Goal: Information Seeking & Learning: Check status

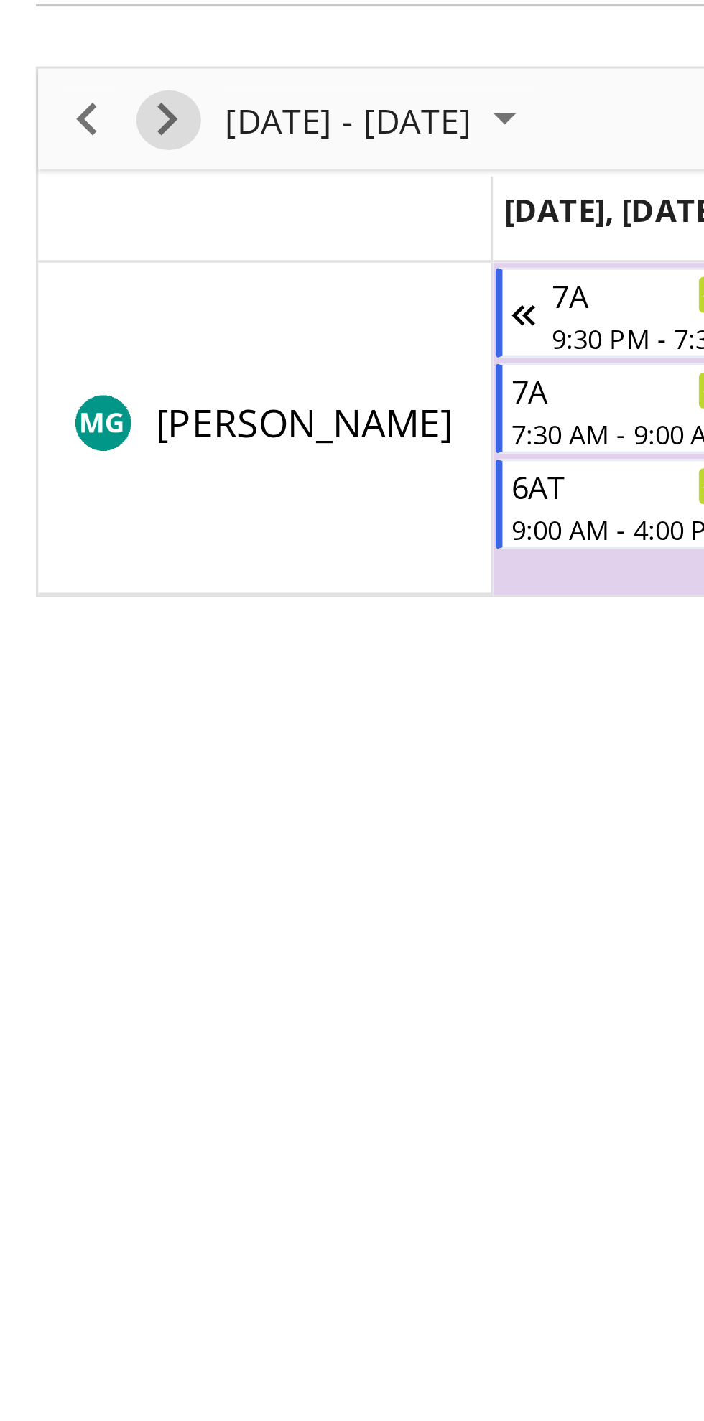
click at [52, 218] on span "Next" at bounding box center [50, 221] width 17 height 18
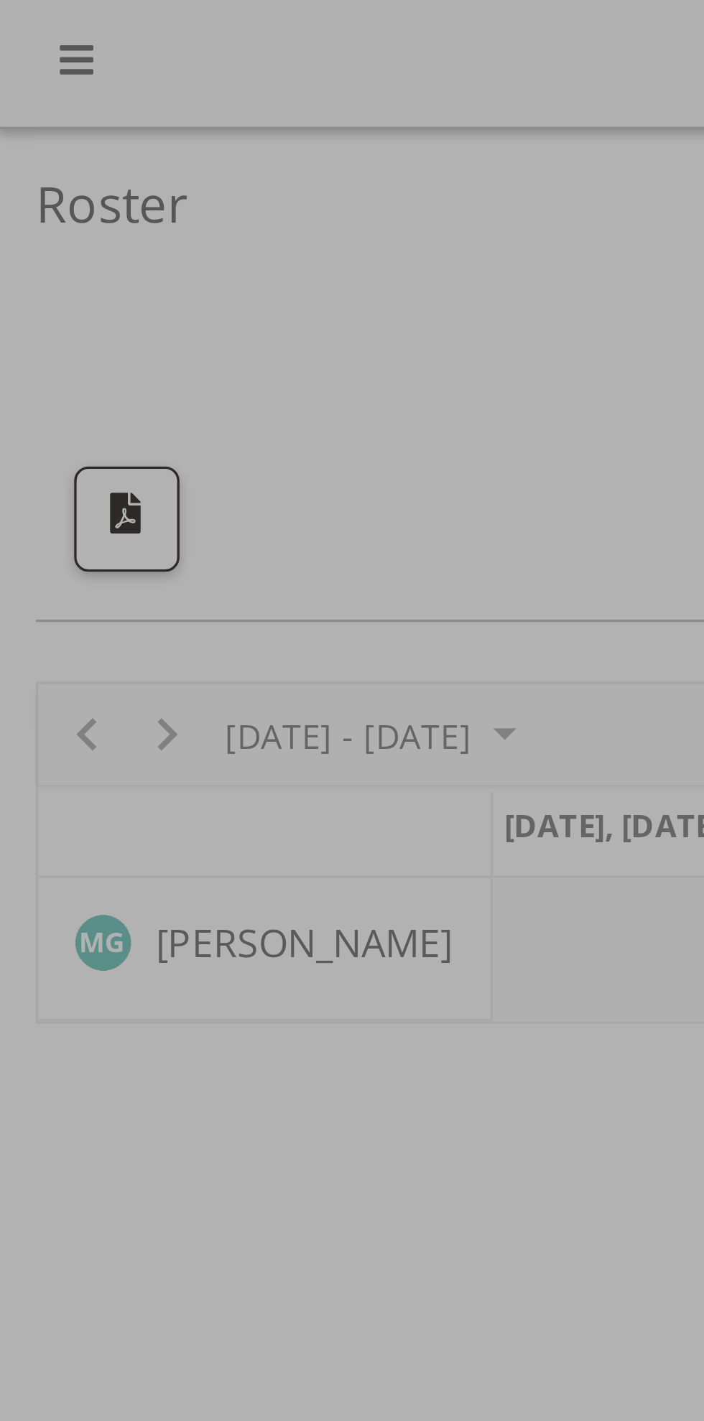
click at [140, 117] on div at bounding box center [352, 710] width 704 height 1421
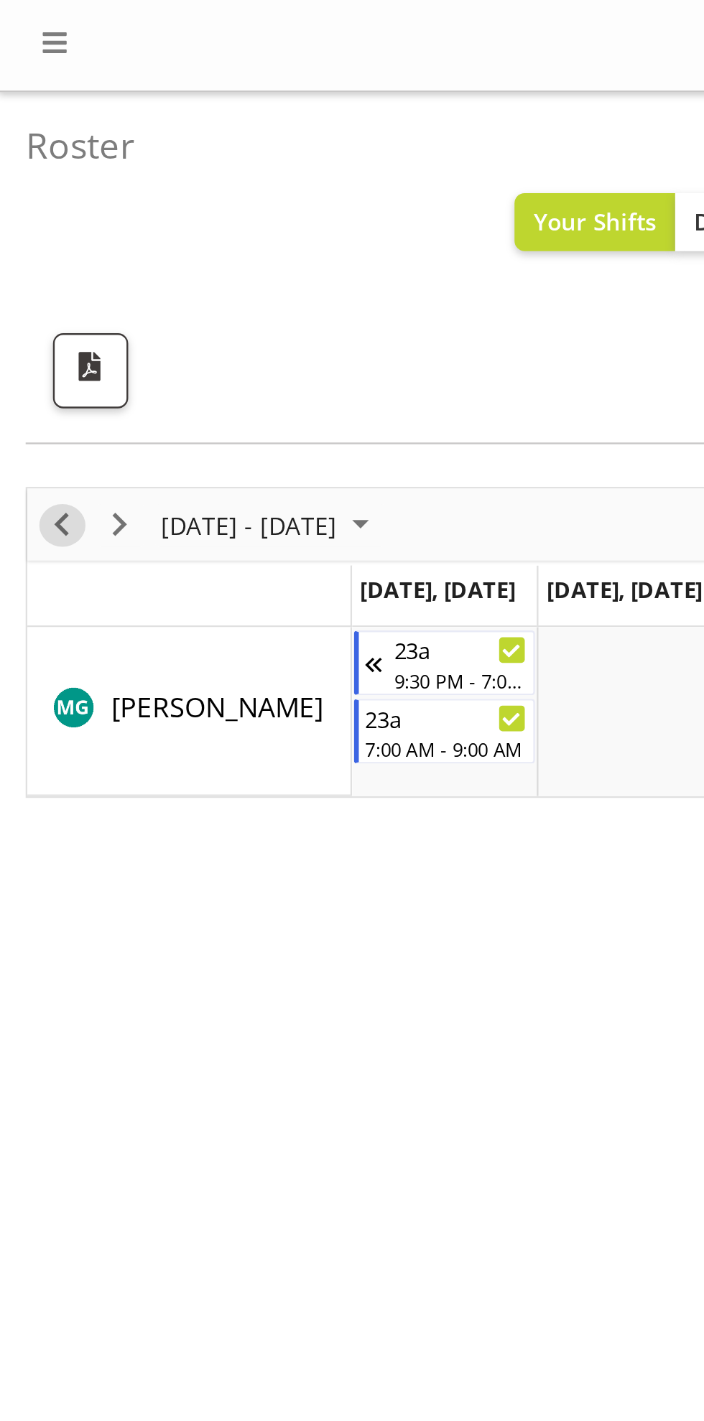
click at [24, 225] on span "Previous" at bounding box center [25, 221] width 17 height 18
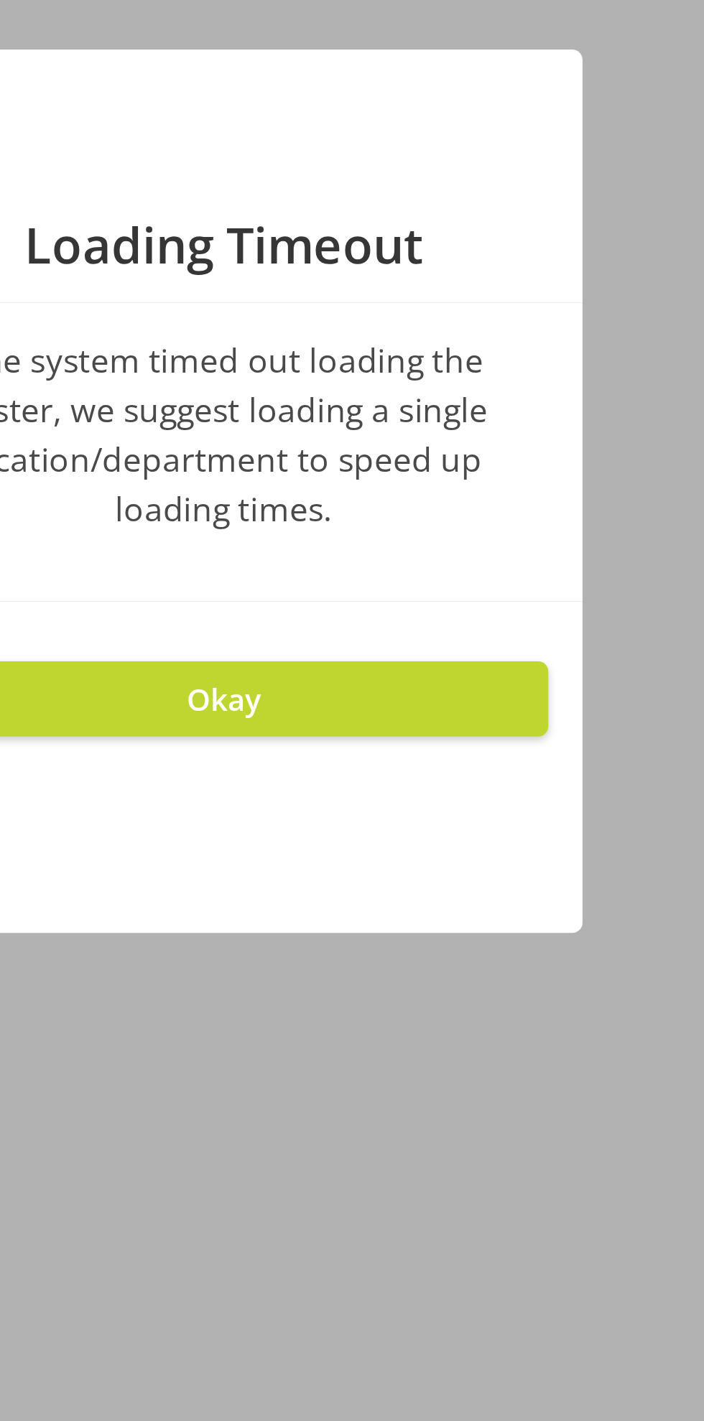
click at [383, 791] on button "Okay" at bounding box center [351, 798] width 273 height 32
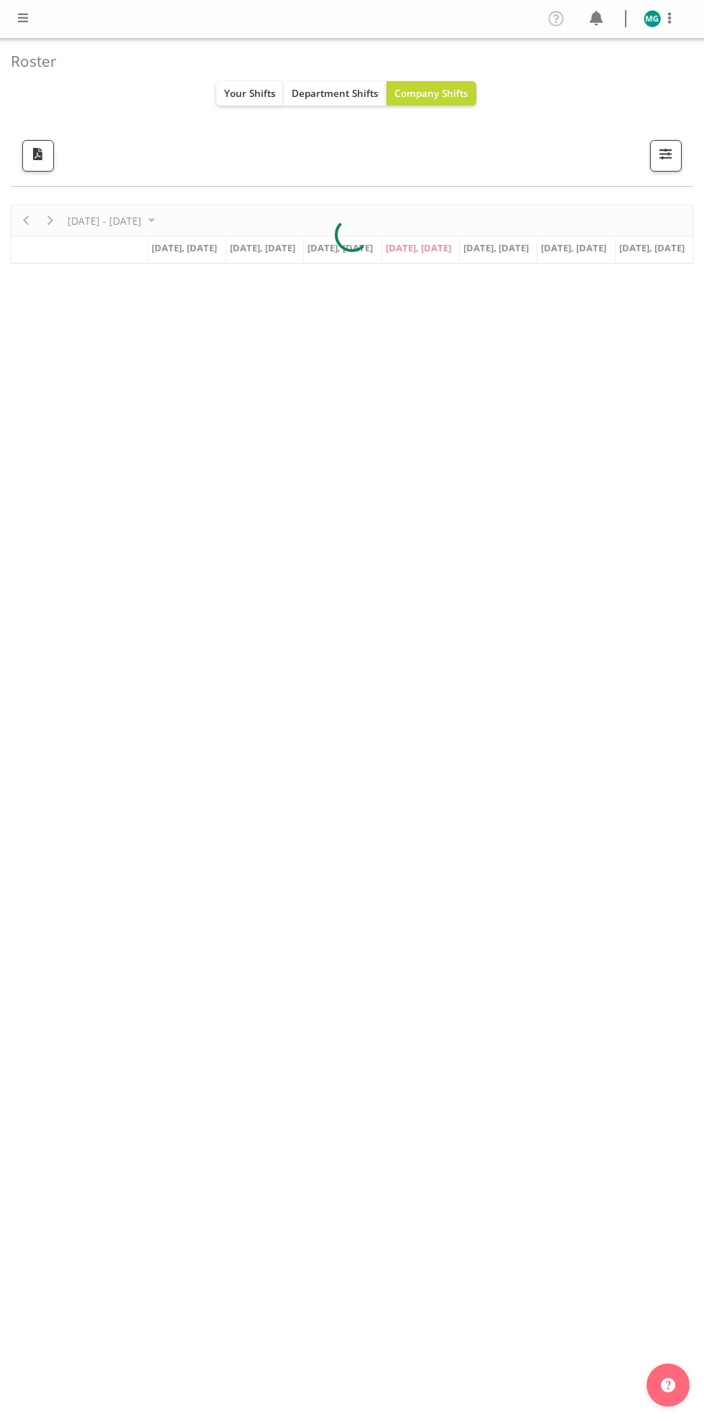
click at [421, 568] on div "September 22 - 28, 2025 Today Day Week Fortnight Month calendar Month Agenda Ti…" at bounding box center [352, 481] width 682 height 575
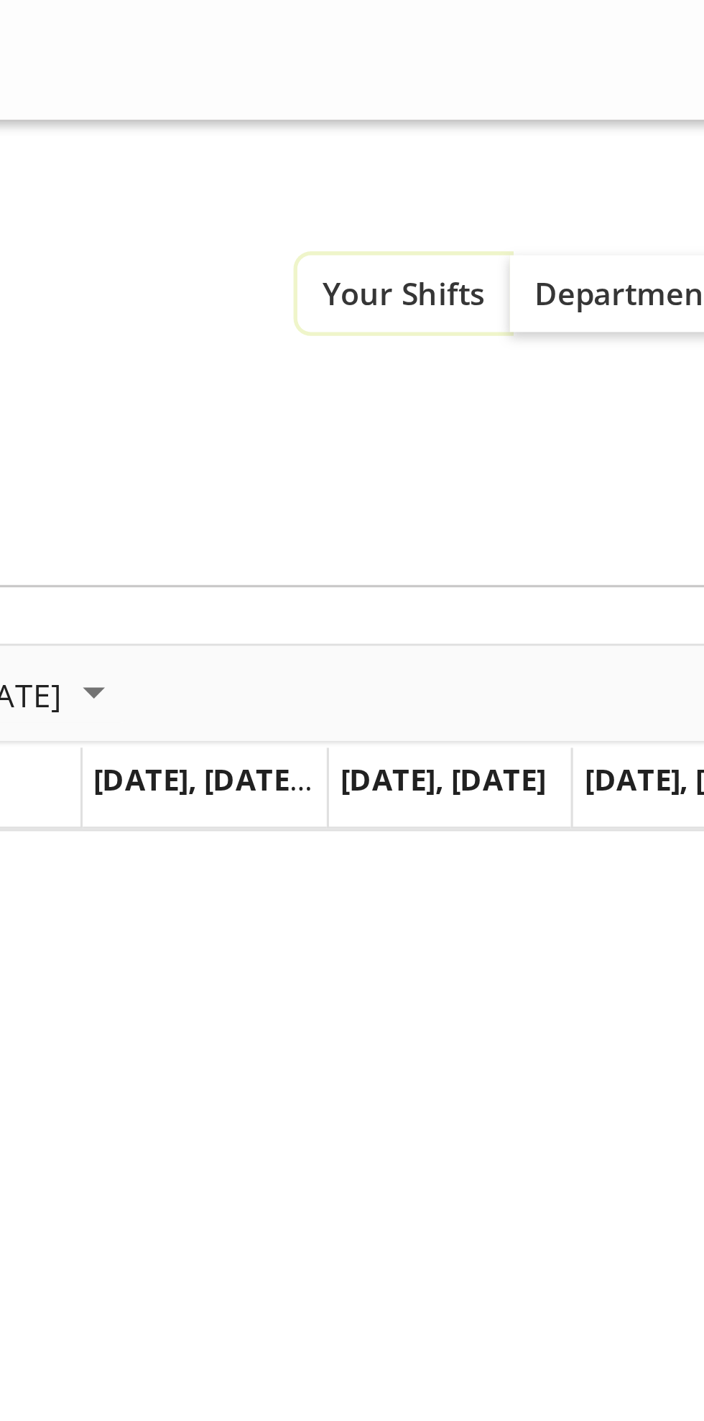
click at [256, 95] on span "Your Shifts" at bounding box center [250, 93] width 52 height 14
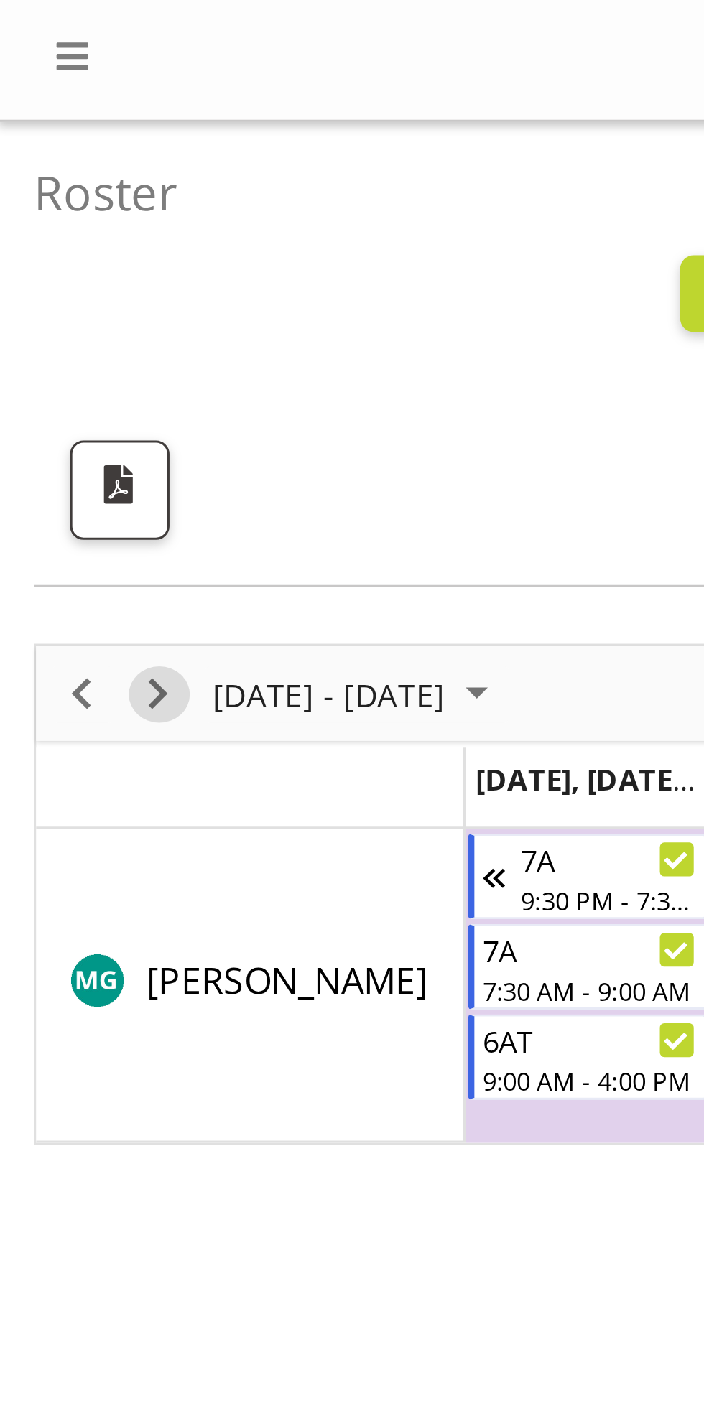
click at [55, 220] on span "Next" at bounding box center [50, 221] width 17 height 18
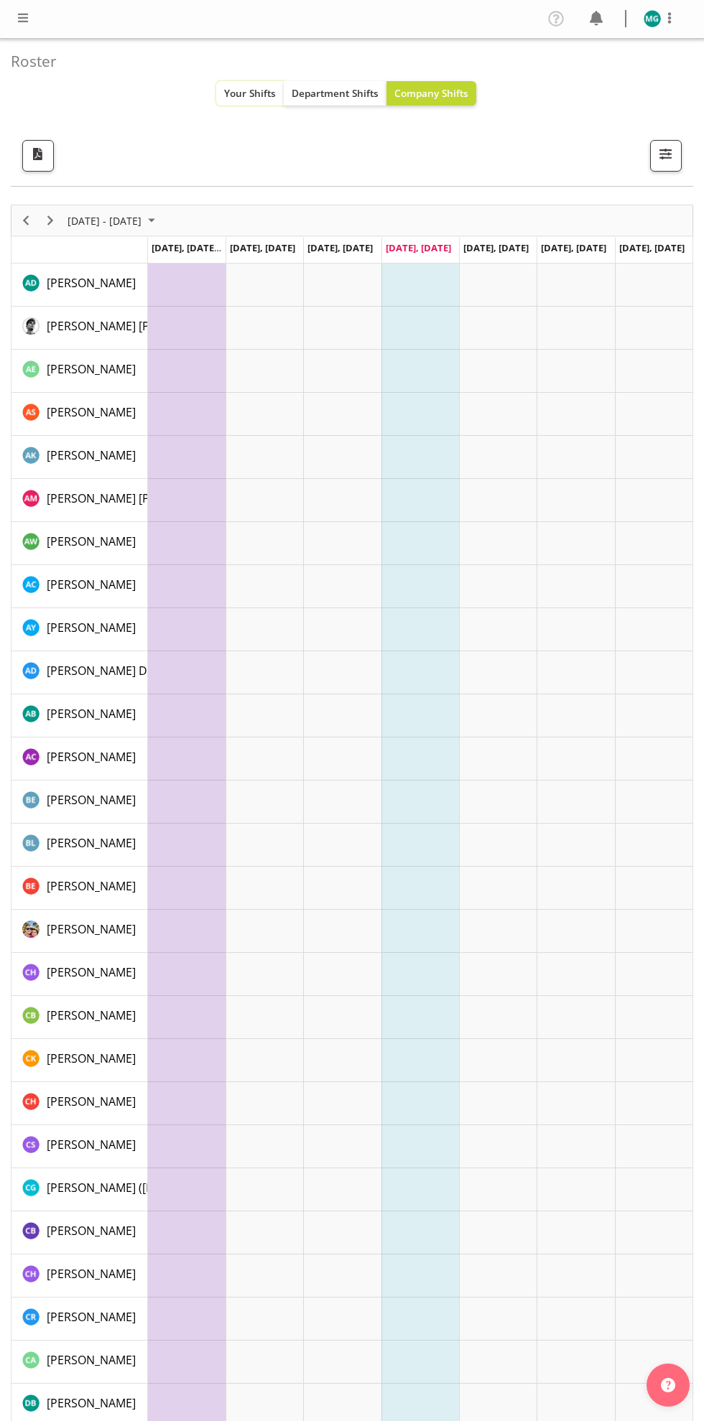
click at [240, 99] on span "Your Shifts" at bounding box center [250, 93] width 52 height 14
click at [253, 93] on span "Your Shifts" at bounding box center [250, 93] width 52 height 14
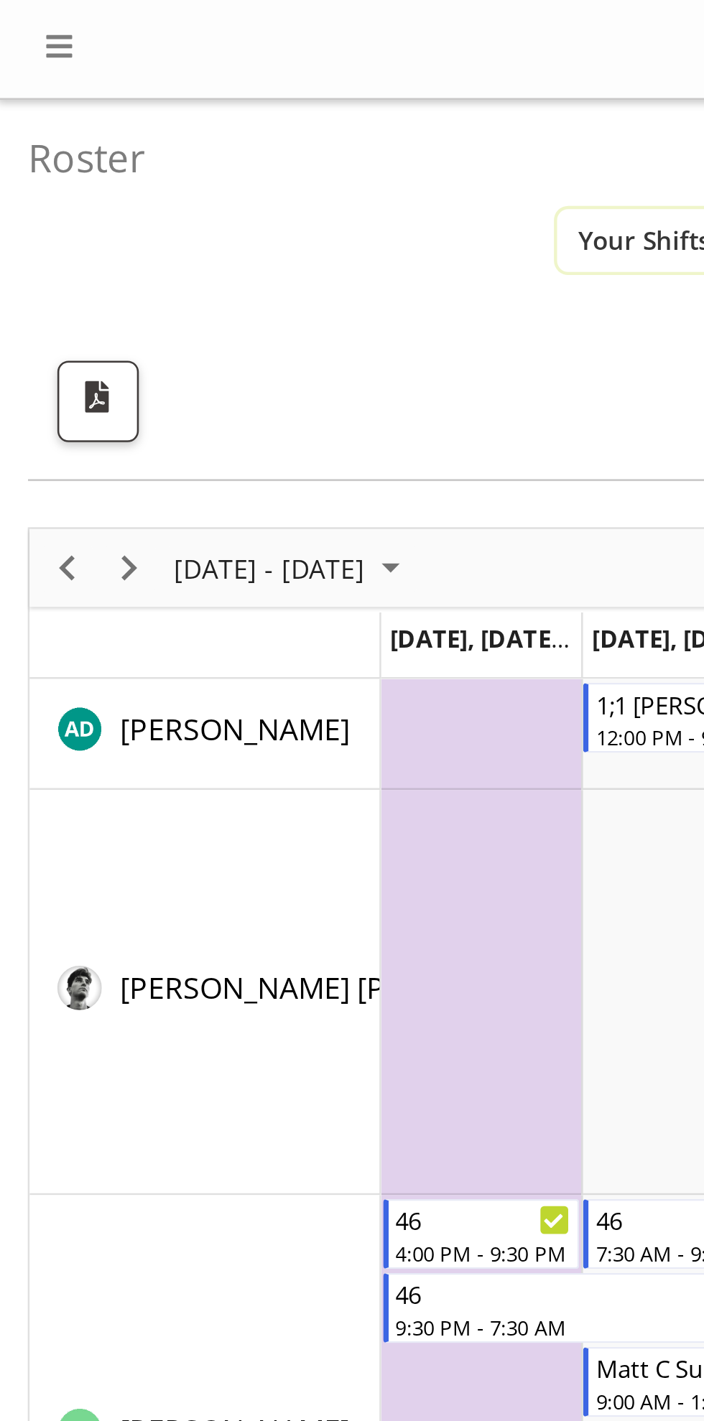
click at [237, 88] on span "Your Shifts" at bounding box center [250, 93] width 52 height 14
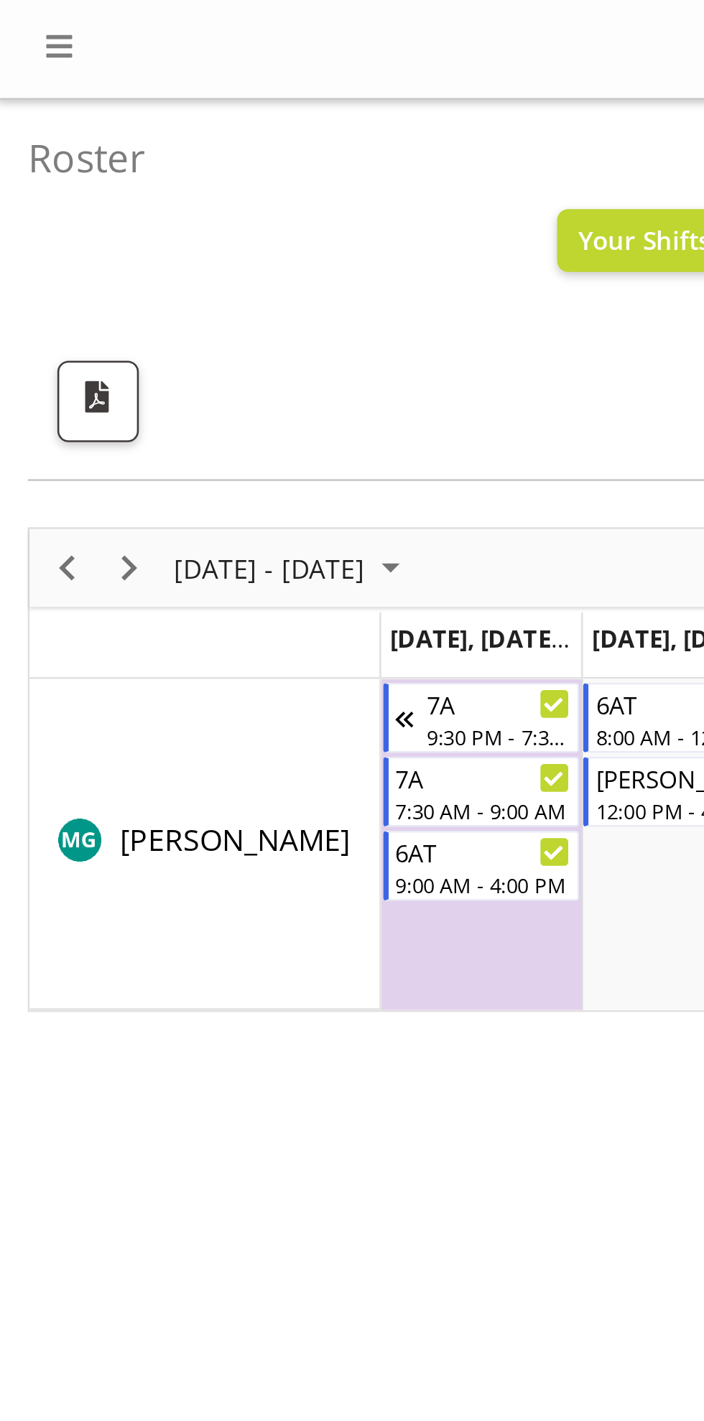
click at [58, 228] on div "next period" at bounding box center [50, 220] width 24 height 30
